Goal: Information Seeking & Learning: Understand process/instructions

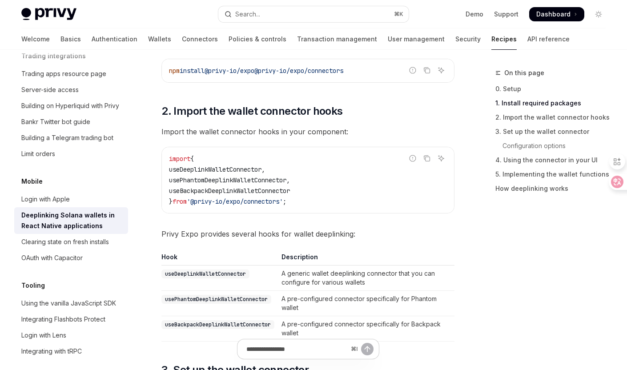
scroll to position [232, 0]
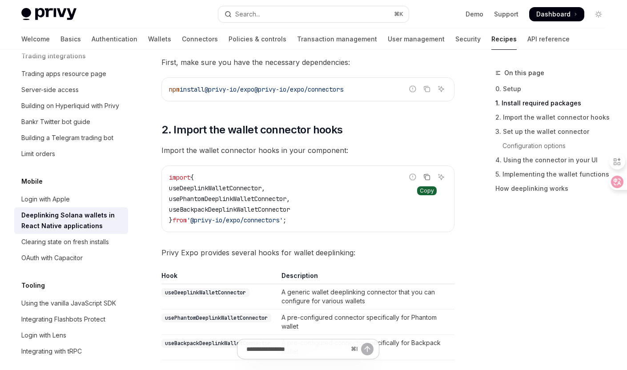
click at [428, 178] on icon "Copy the contents from the code block" at bounding box center [426, 176] width 7 height 7
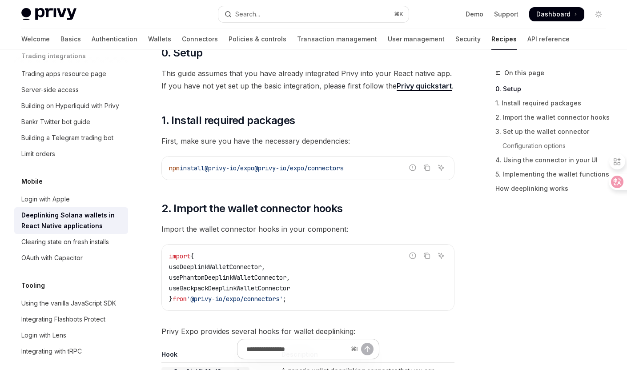
scroll to position [168, 0]
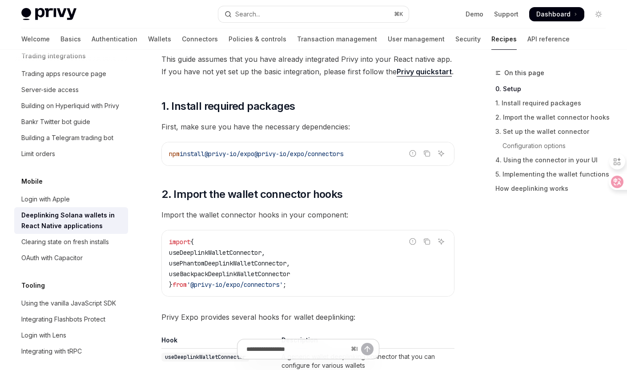
drag, startPoint x: 168, startPoint y: 244, endPoint x: 296, endPoint y: 285, distance: 135.1
click at [296, 285] on div "import { useDeeplinkWalletConnector , usePhantomDeeplinkWalletConnector , useBa…" at bounding box center [308, 263] width 292 height 66
copy code "import { useDeeplinkWalletConnector , usePhantomDeeplinkWalletConnector , useBa…"
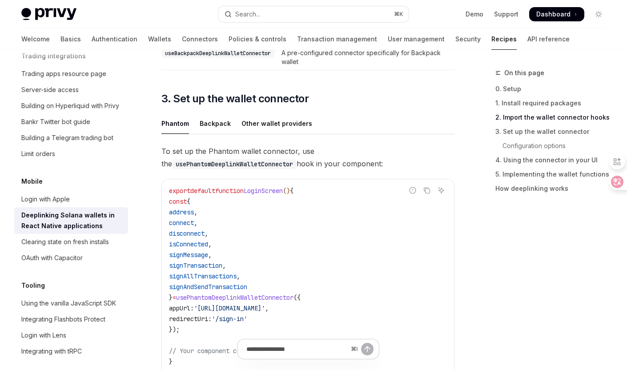
scroll to position [545, 0]
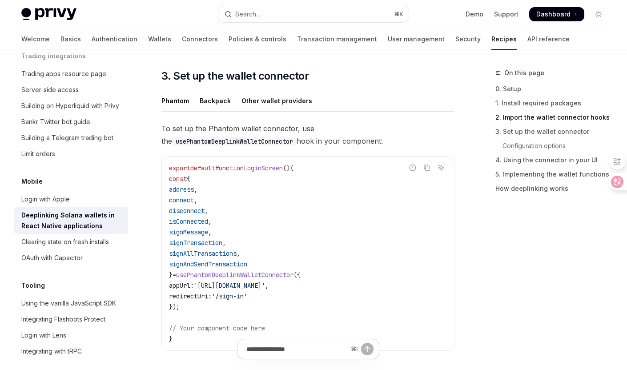
drag, startPoint x: 176, startPoint y: 179, endPoint x: 184, endPoint y: 308, distance: 129.6
click at [184, 308] on code "export default function LoginScreen () { const { address , connect , disconnect…" at bounding box center [308, 253] width 278 height 181
copy code "const { address , connect , disconnect , isConnected , signMessage , signTransa…"
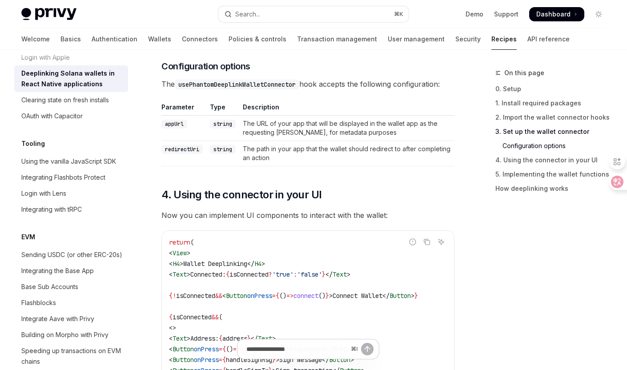
scroll to position [877, 0]
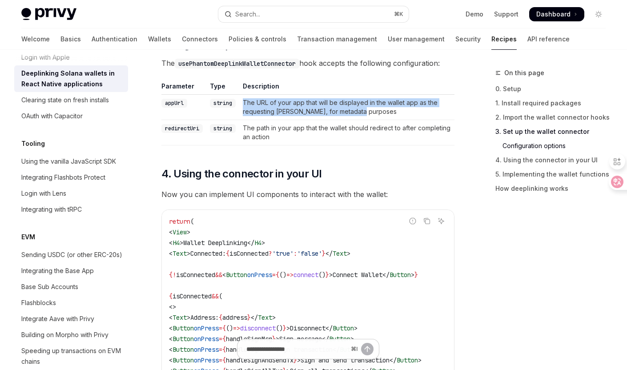
drag, startPoint x: 244, startPoint y: 102, endPoint x: 381, endPoint y: 108, distance: 137.0
click at [381, 108] on td "The URL of your app that will be displayed in the wallet app as the requesting …" at bounding box center [346, 107] width 215 height 25
click at [361, 121] on div "SiliconFlow" at bounding box center [363, 134] width 182 height 28
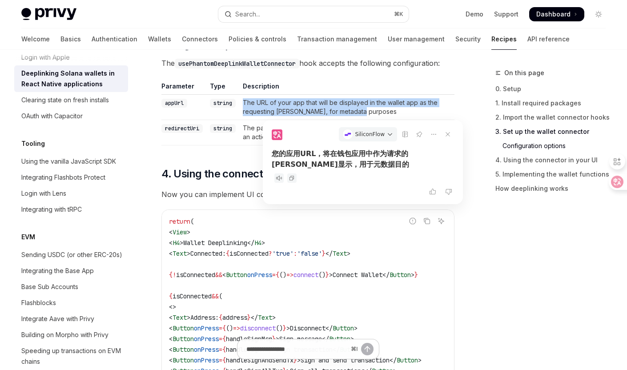
click at [335, 287] on code "return ( < View > < H4 > Wallet Deeplinking </ H4 > < Text > Connected: { isCon…" at bounding box center [308, 317] width 278 height 203
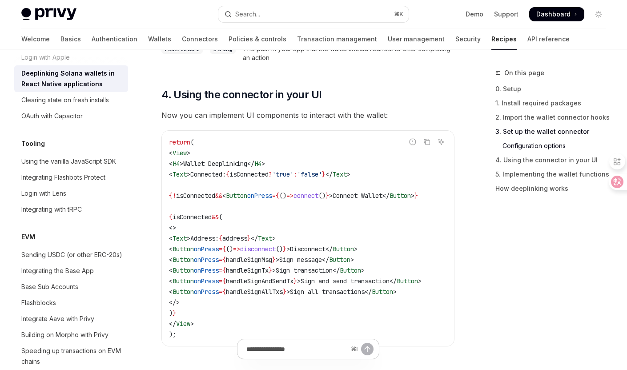
scroll to position [957, 0]
click at [426, 142] on icon "Copy the contents from the code block" at bounding box center [426, 141] width 7 height 7
